Goal: Navigation & Orientation: Find specific page/section

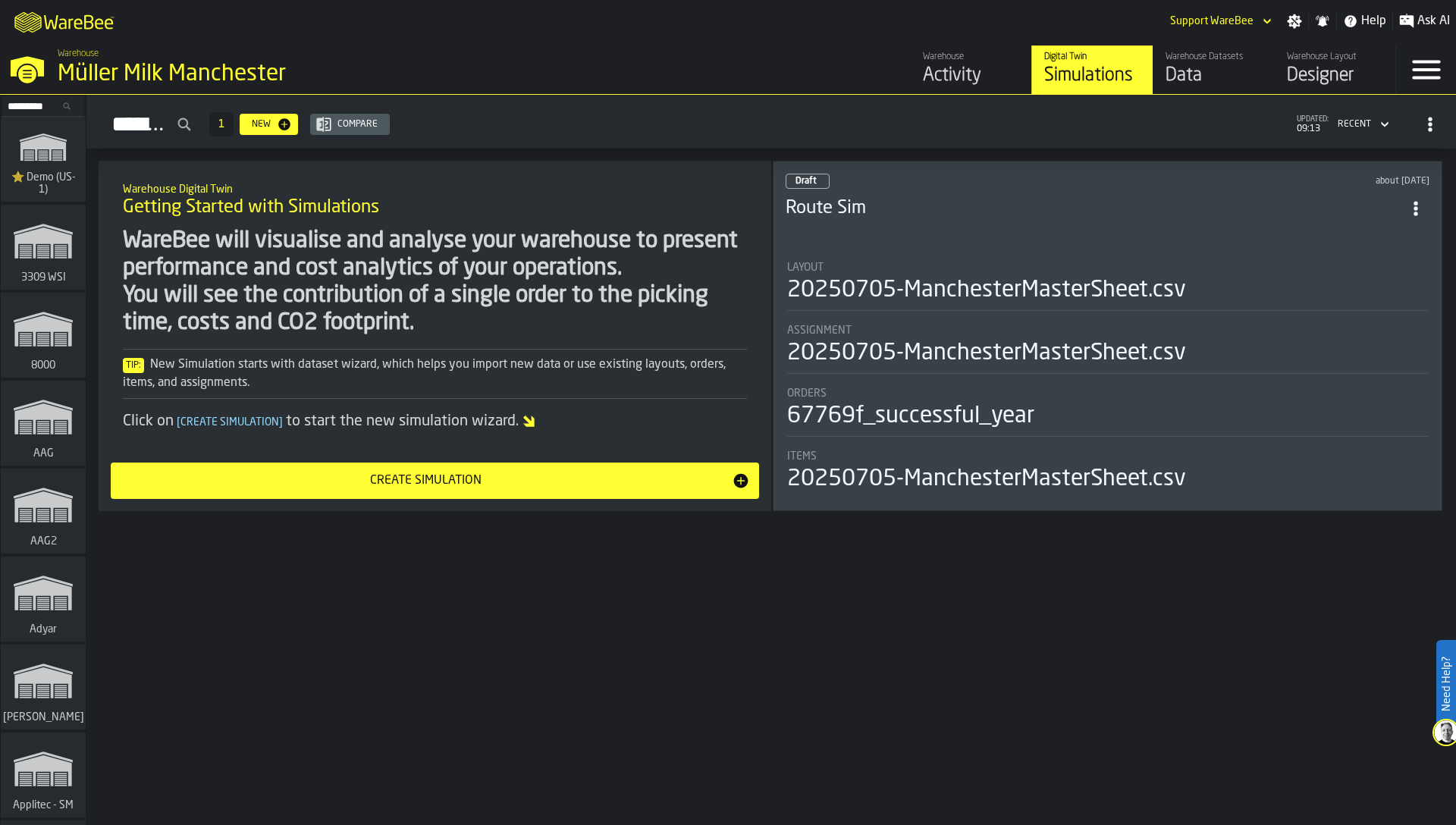
click at [590, 236] on div "WareBee will visualise and analyse your warehouse to present performance and co…" at bounding box center [435, 283] width 624 height 110
click at [27, 106] on input "Search..." at bounding box center [43, 106] width 79 height 17
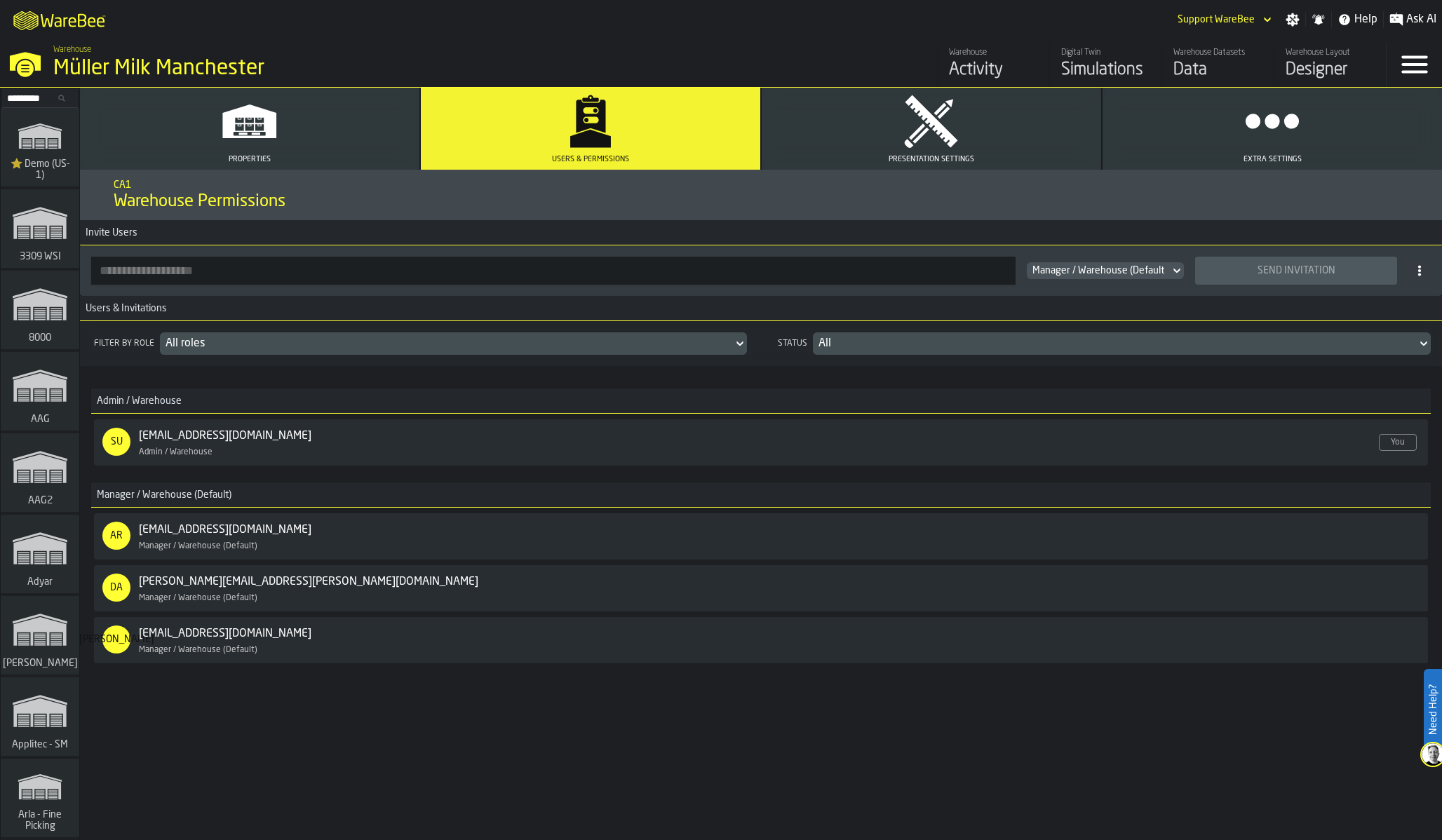
click at [535, 725] on div "Filter by role All roles Status All Admin / Warehouse SU support@warebee.com En…" at bounding box center [761, 528] width 1362 height 415
click at [316, 715] on div "Filter by role All roles Status All Admin / Warehouse SU support@warebee.com En…" at bounding box center [761, 528] width 1362 height 415
click at [648, 510] on div "AR ariel.fishgang@warebee.com Enabled Manager / Warehouse (Default) Role Manage…" at bounding box center [761, 589] width 1339 height 162
